Goal: Find contact information: Find contact information

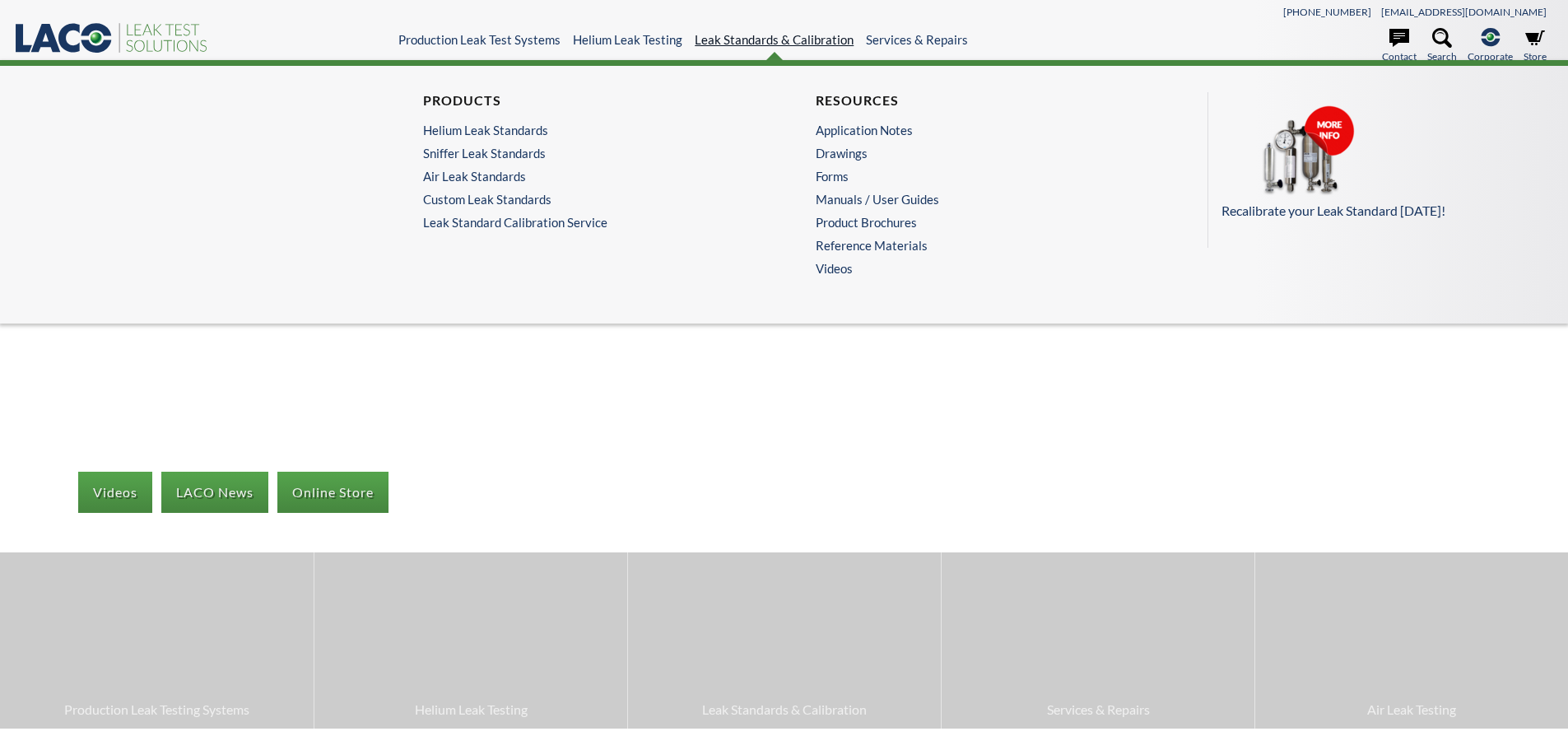
select select "Language Translate Widget"
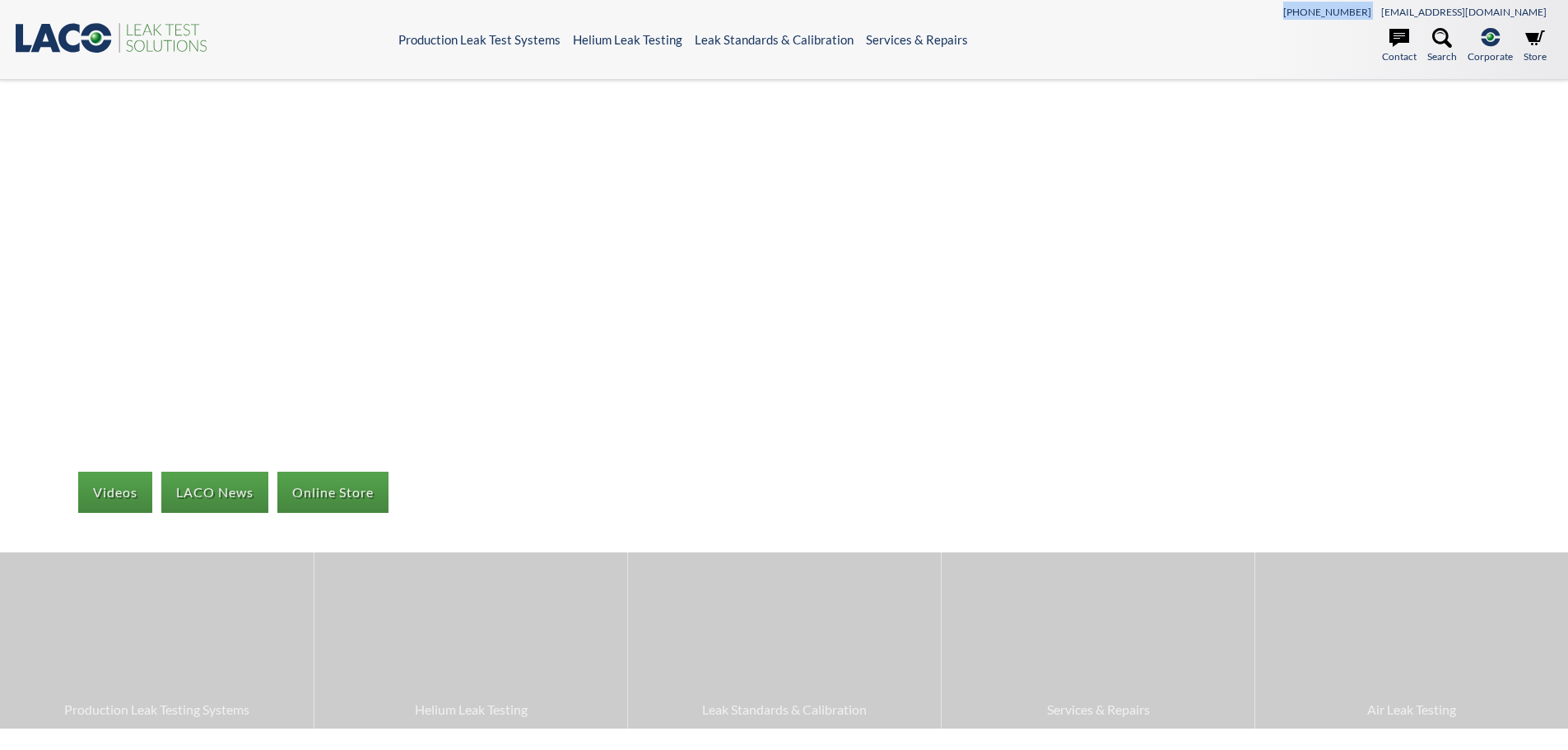
drag, startPoint x: 1367, startPoint y: 16, endPoint x: 1462, endPoint y: 15, distance: 95.0
click at [1462, 15] on div "[PHONE_NUMBER] [EMAIL_ADDRESS][DOMAIN_NAME]" at bounding box center [1361, 10] width 385 height 18
copy span "[PHONE_NUMBER]"
click at [176, 37] on icon ".st0{fill:#193661;} .st1{fill:url(#SVGID_1_);} .st2{fill:#46883F;} .st3{fill:no…" at bounding box center [111, 37] width 197 height 34
select select "Language Translate Widget"
